Goal: Browse casually: Explore the website without a specific task or goal

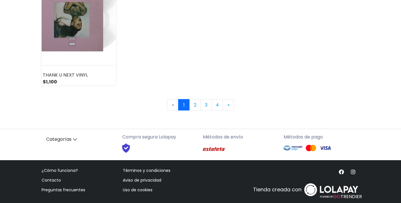
scroll to position [882, 0]
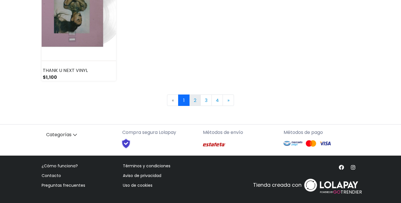
click at [196, 95] on link "2" at bounding box center [194, 99] width 11 height 11
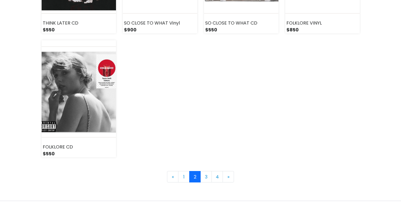
scroll to position [807, 0]
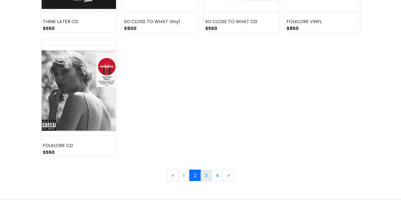
click at [206, 174] on link "3" at bounding box center [205, 174] width 11 height 11
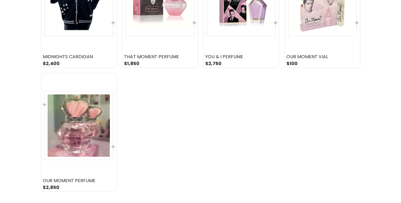
scroll to position [786, 0]
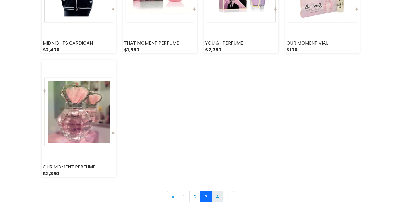
click at [217, 193] on link "4" at bounding box center [217, 196] width 11 height 11
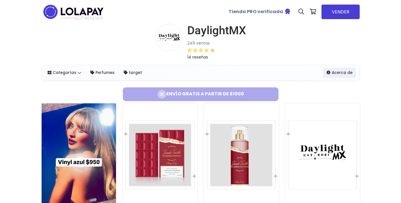
click at [88, 12] on img at bounding box center [74, 12] width 64 height 18
